Goal: Find specific page/section: Find specific page/section

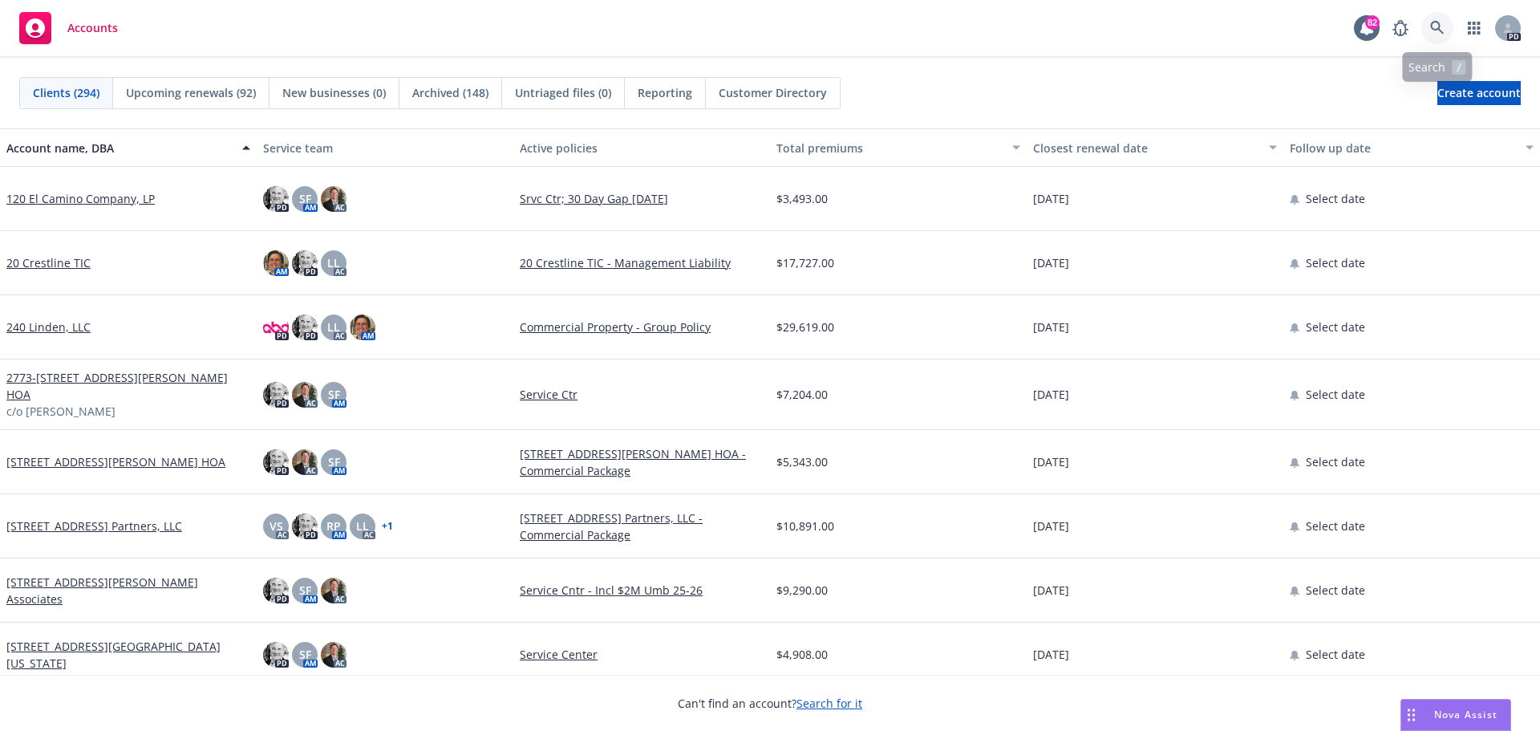
click at [1430, 25] on icon at bounding box center [1437, 28] width 14 height 14
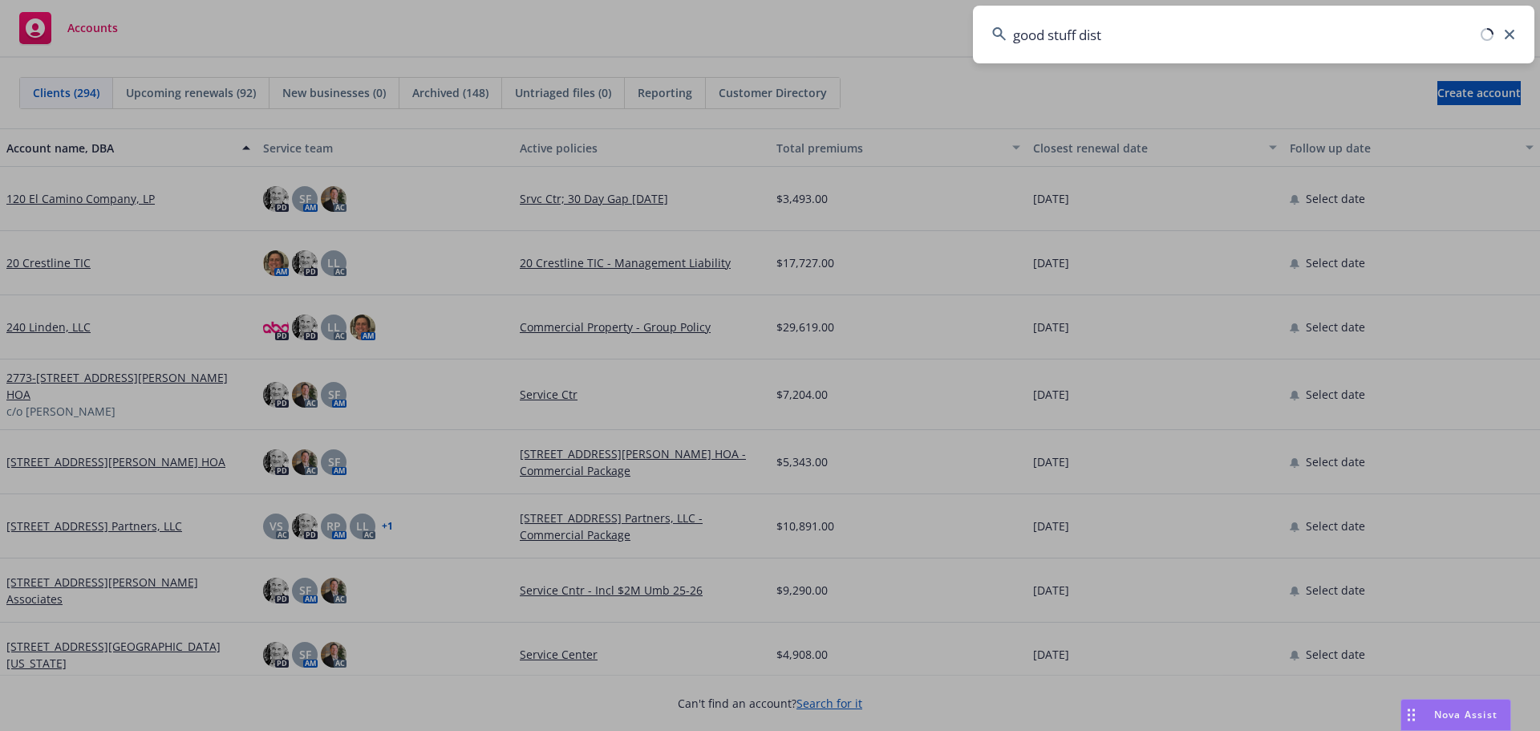
type input "good stuff distr"
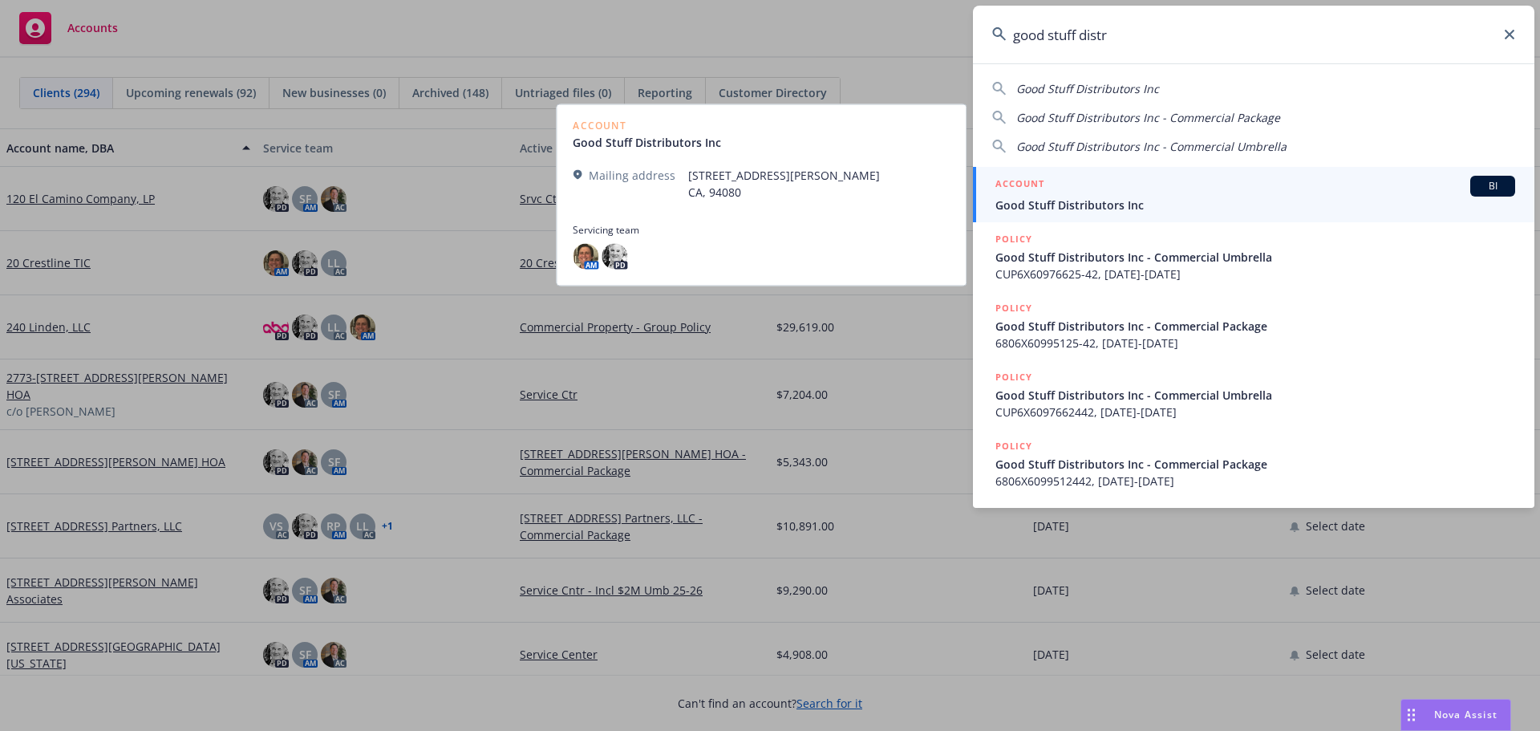
click at [1056, 209] on span "Good Stuff Distributors Inc" at bounding box center [1256, 205] width 520 height 17
